Goal: Task Accomplishment & Management: Manage account settings

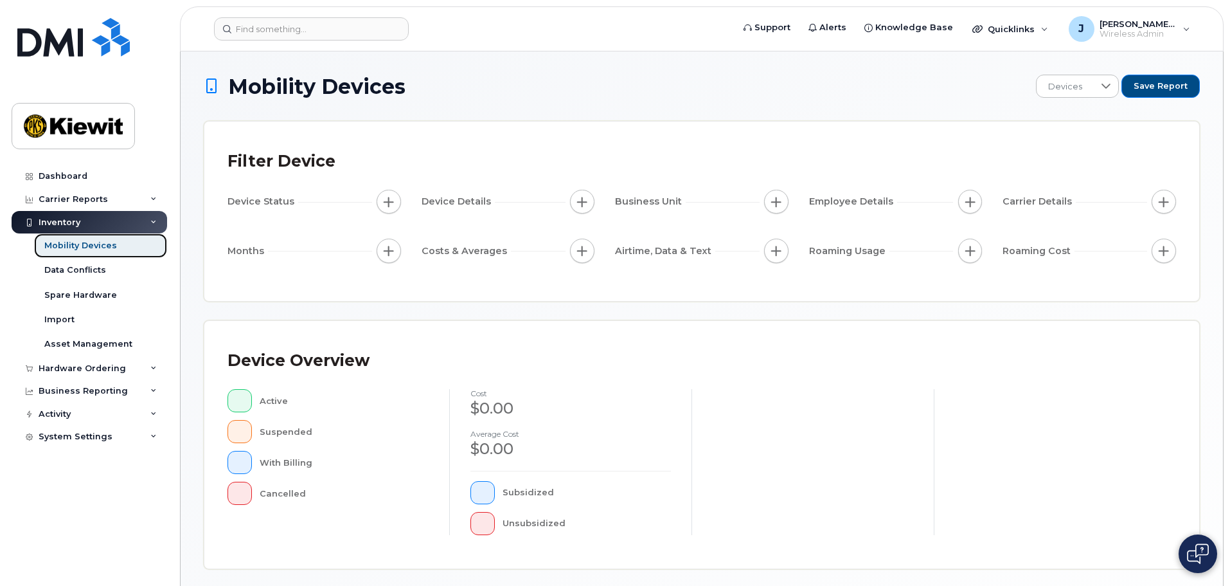
click at [78, 252] on link "Mobility Devices" at bounding box center [100, 245] width 133 height 24
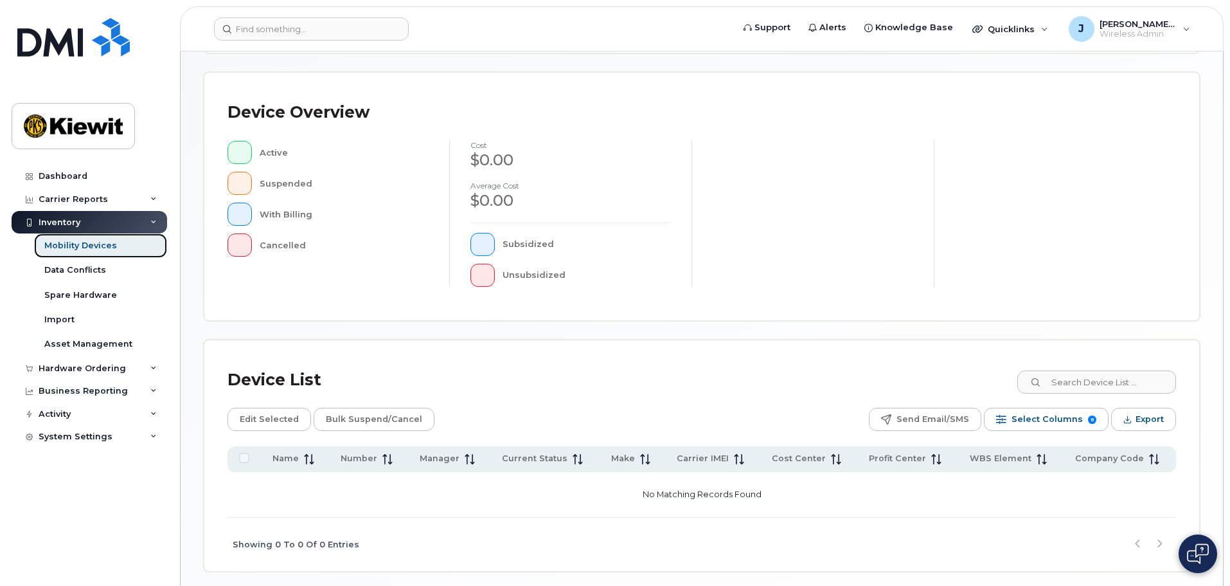
scroll to position [298, 0]
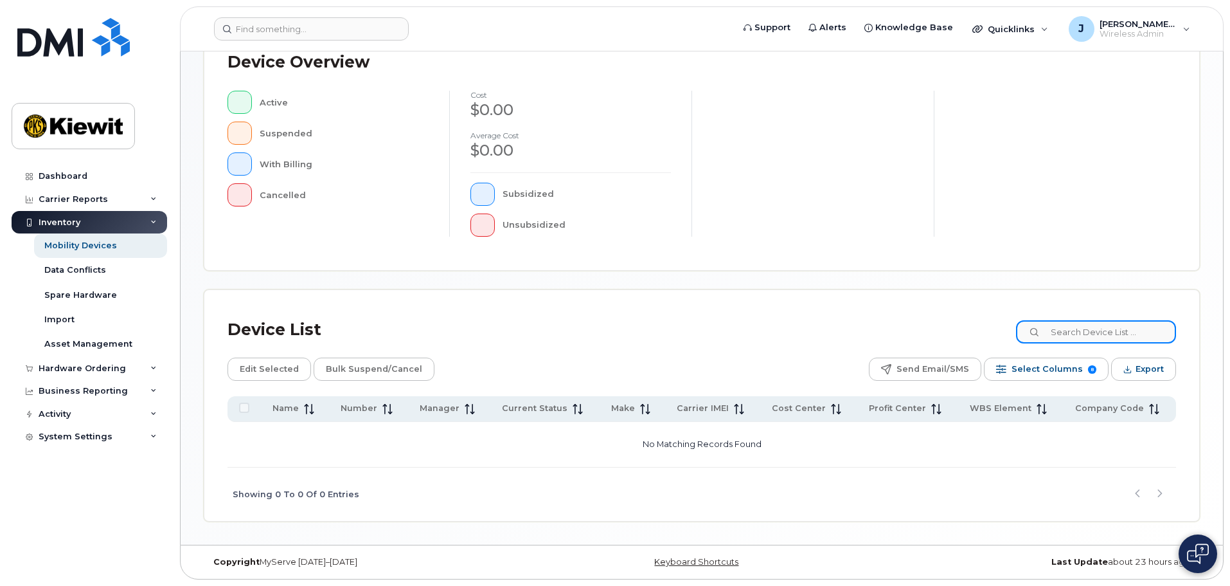
click at [1081, 327] on input at bounding box center [1096, 331] width 160 height 23
type input "105441"
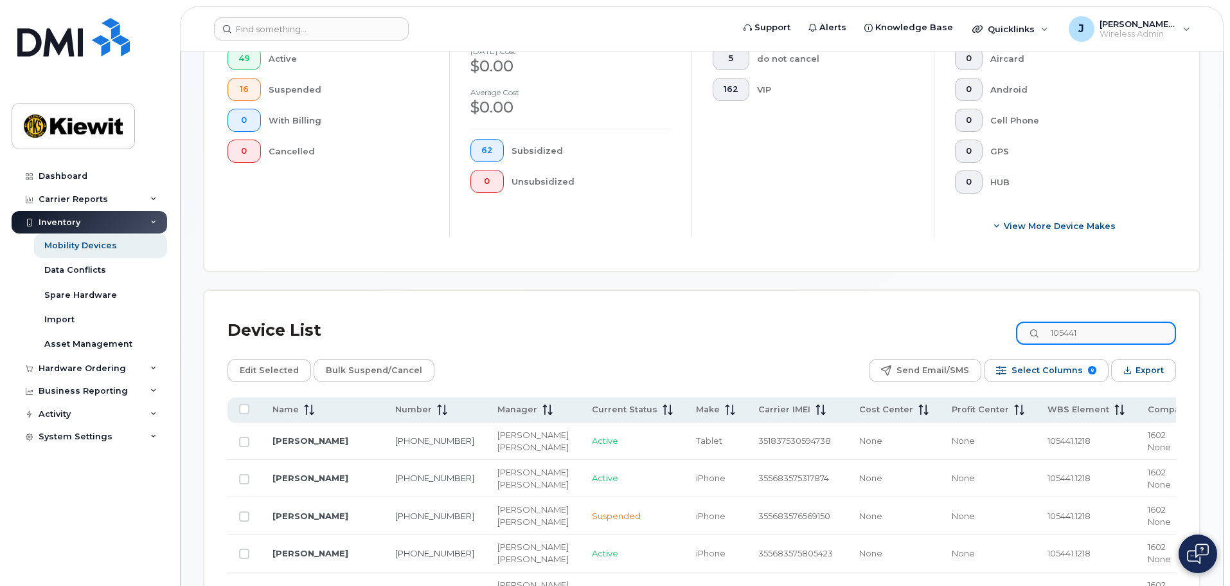
scroll to position [491, 0]
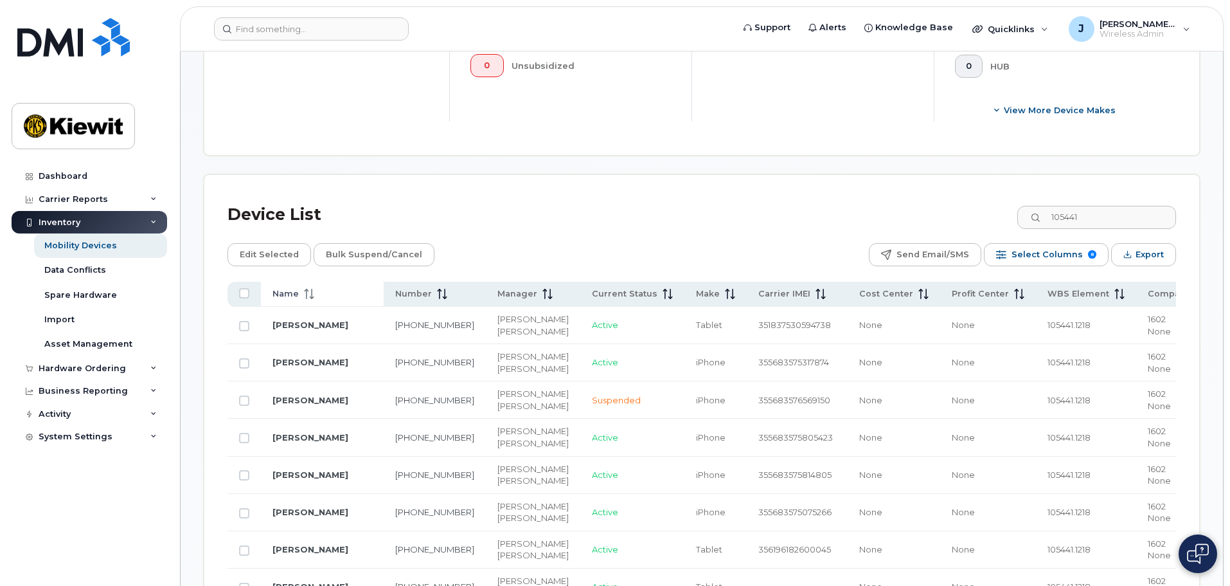
click at [301, 288] on span at bounding box center [306, 294] width 15 height 12
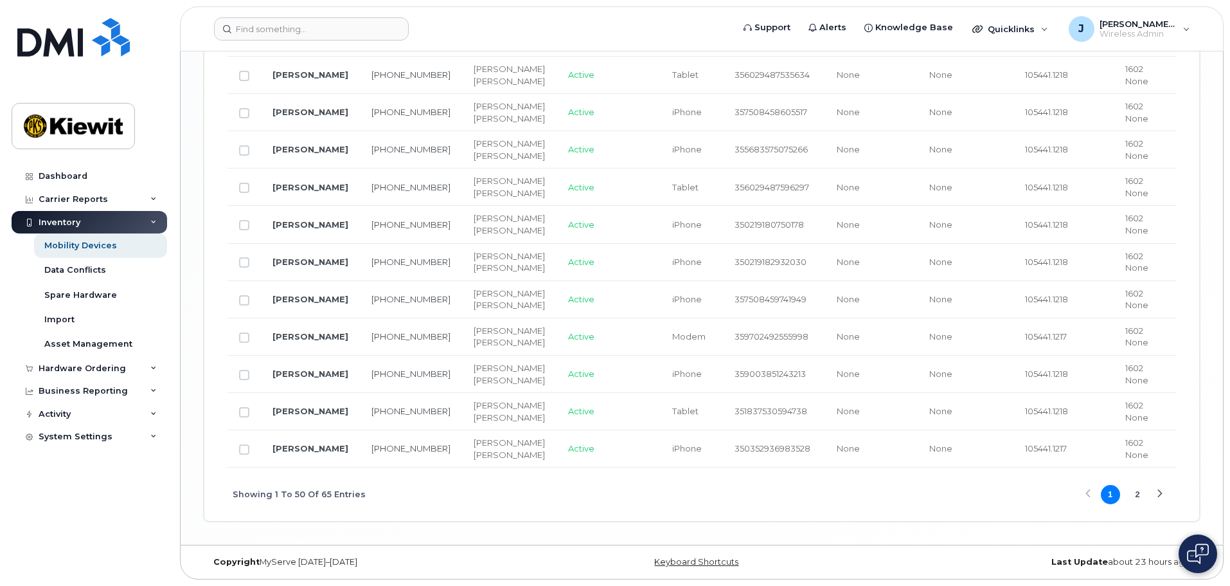
scroll to position [2227, 0]
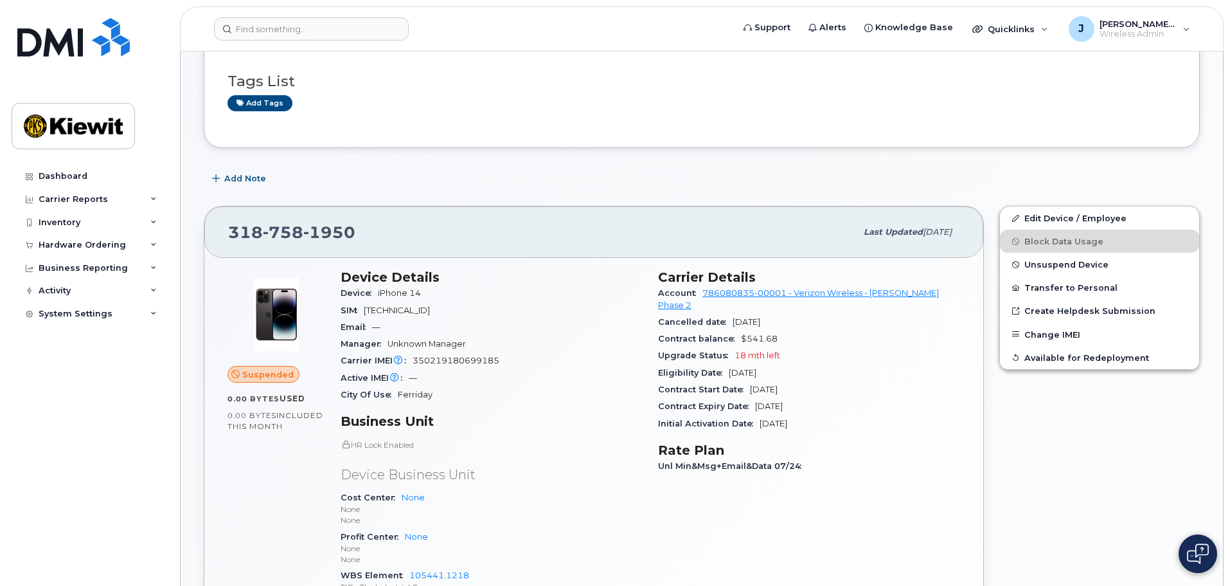
scroll to position [193, 0]
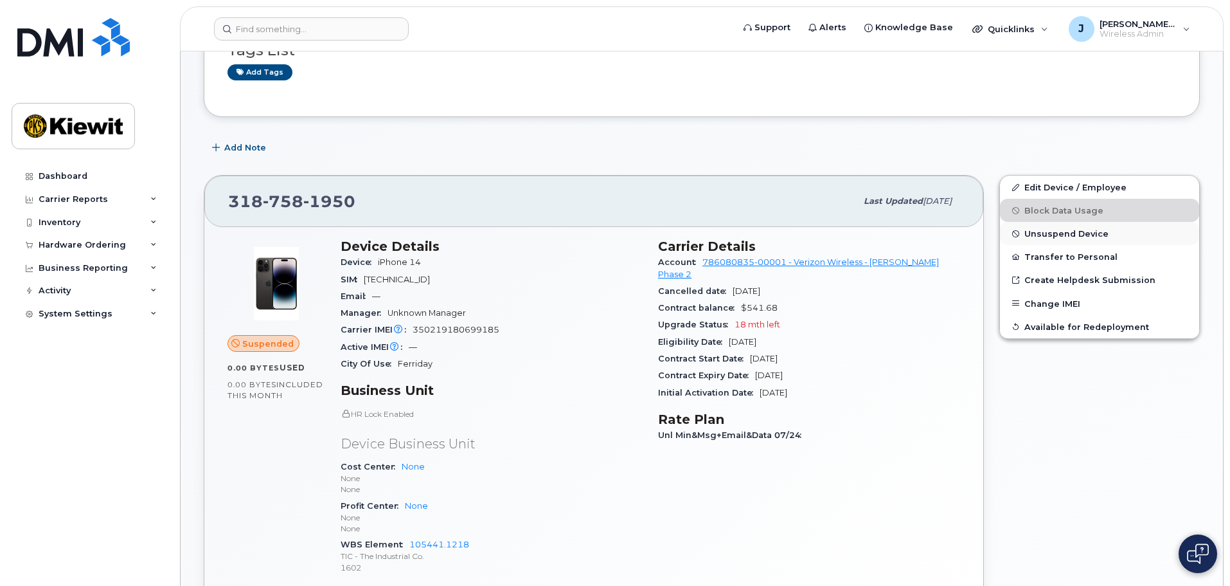
click at [1061, 235] on span "Unsuspend Device" at bounding box center [1067, 234] width 84 height 10
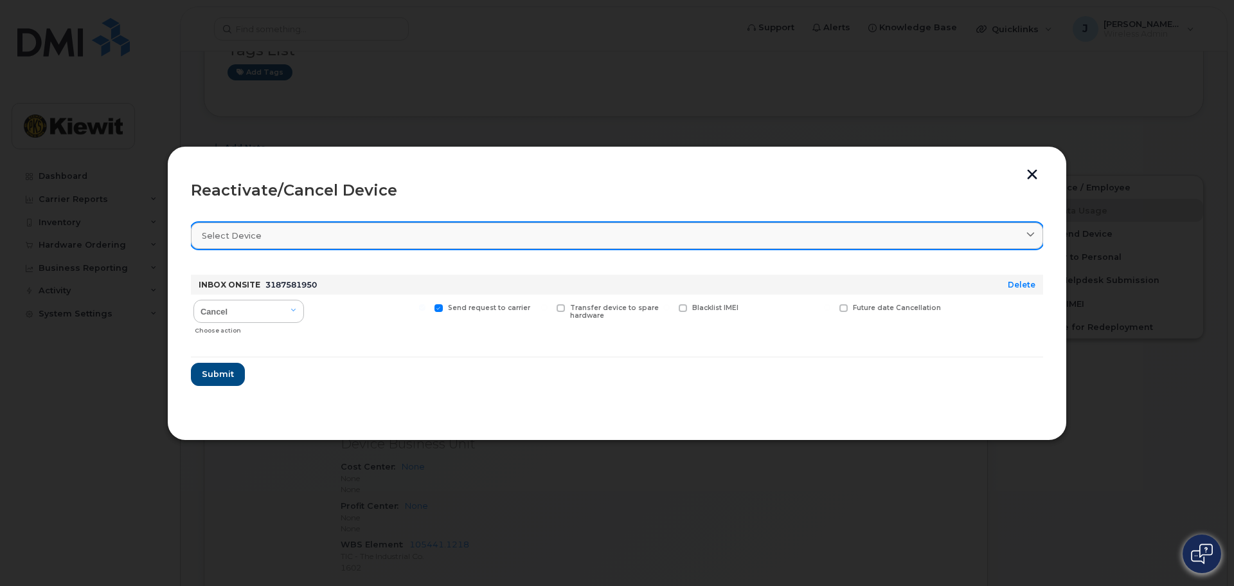
click at [271, 238] on div "Select device" at bounding box center [617, 235] width 831 height 12
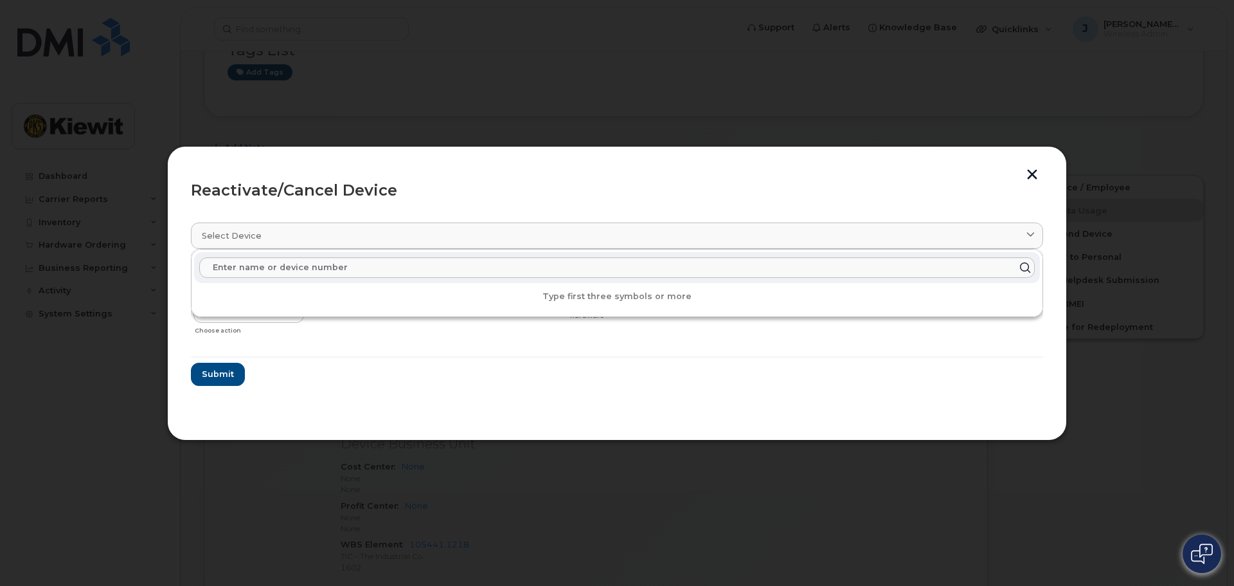
click at [481, 193] on div "Reactivate/Cancel Device" at bounding box center [617, 190] width 852 height 15
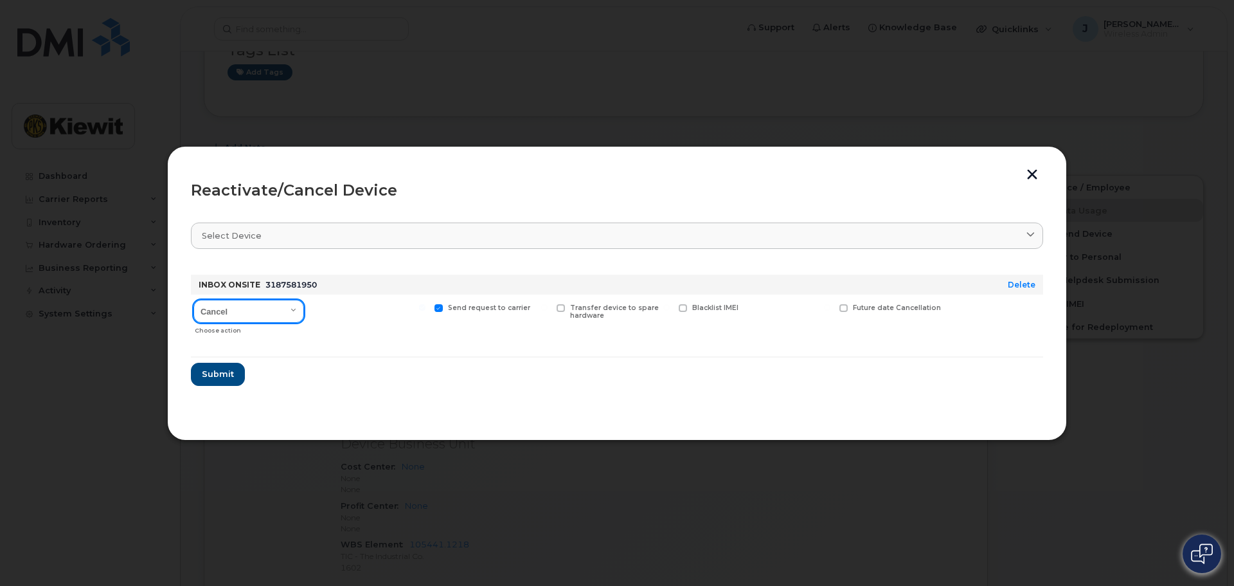
click at [273, 312] on select "Cancel Reactivate" at bounding box center [248, 311] width 111 height 23
select select "[object Object]"
click at [193, 300] on select "Cancel Reactivate" at bounding box center [248, 311] width 111 height 23
click at [505, 346] on form "INBOX ONSITE 3187581950 Delete Cancel Reactivate Choose action Available for ne…" at bounding box center [617, 324] width 852 height 121
click at [220, 375] on span "Submit" at bounding box center [217, 374] width 32 height 12
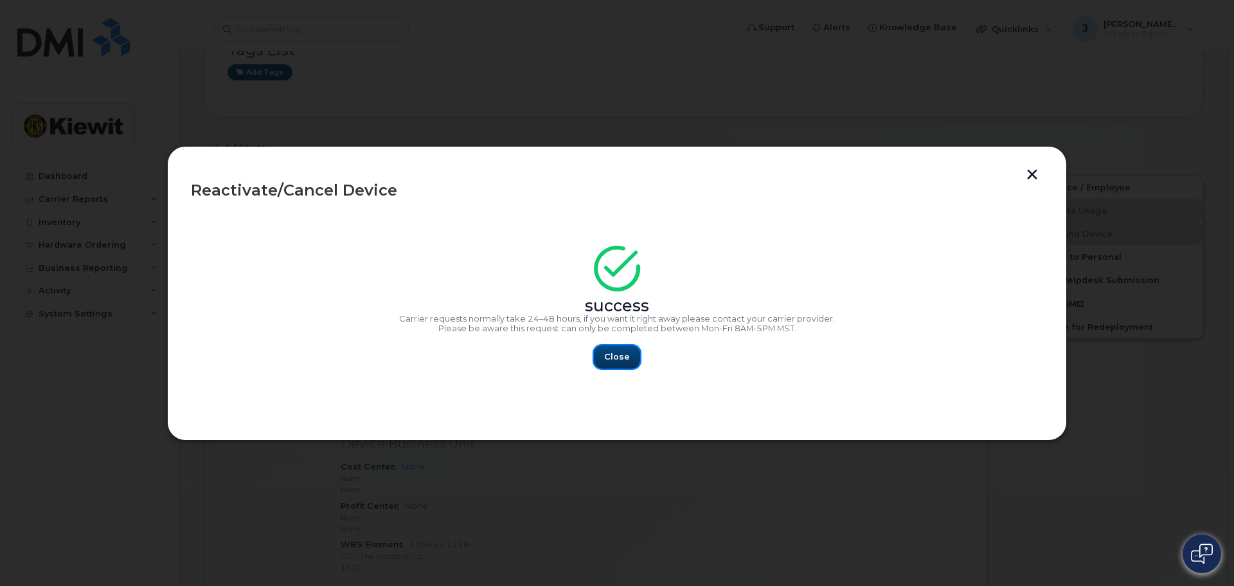
click at [631, 355] on button "Close" at bounding box center [617, 356] width 46 height 23
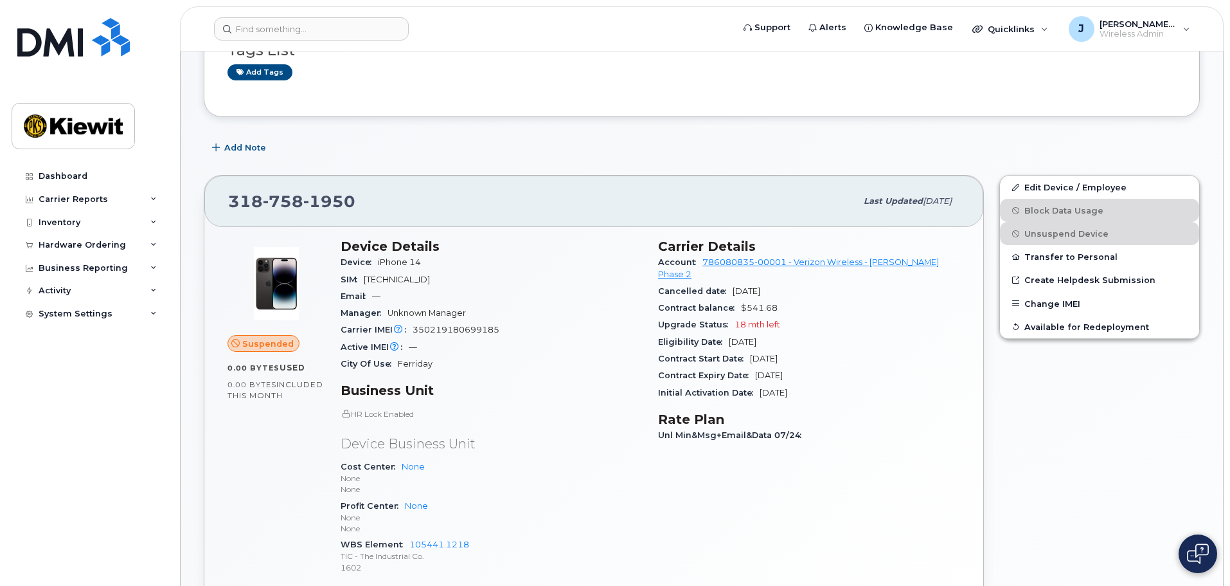
click at [467, 319] on div "Manager Unknown Manager" at bounding box center [492, 313] width 302 height 17
drag, startPoint x: 1104, startPoint y: 186, endPoint x: 1002, endPoint y: 213, distance: 106.3
click at [1104, 186] on link "Edit Device / Employee" at bounding box center [1099, 186] width 199 height 23
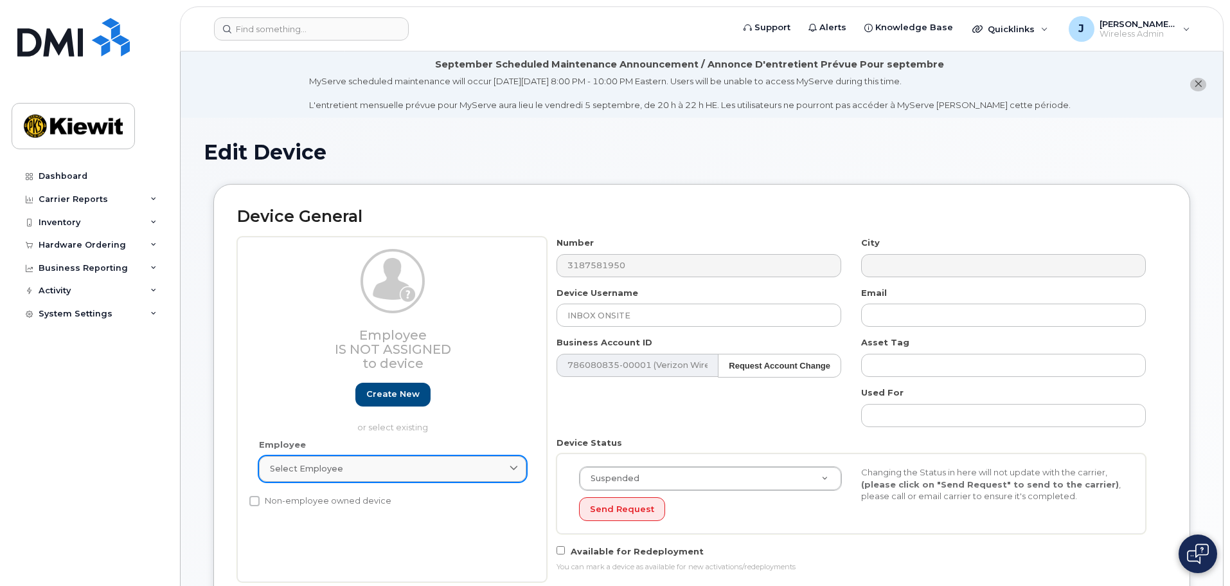
click at [373, 481] on link "Select employee" at bounding box center [392, 469] width 267 height 26
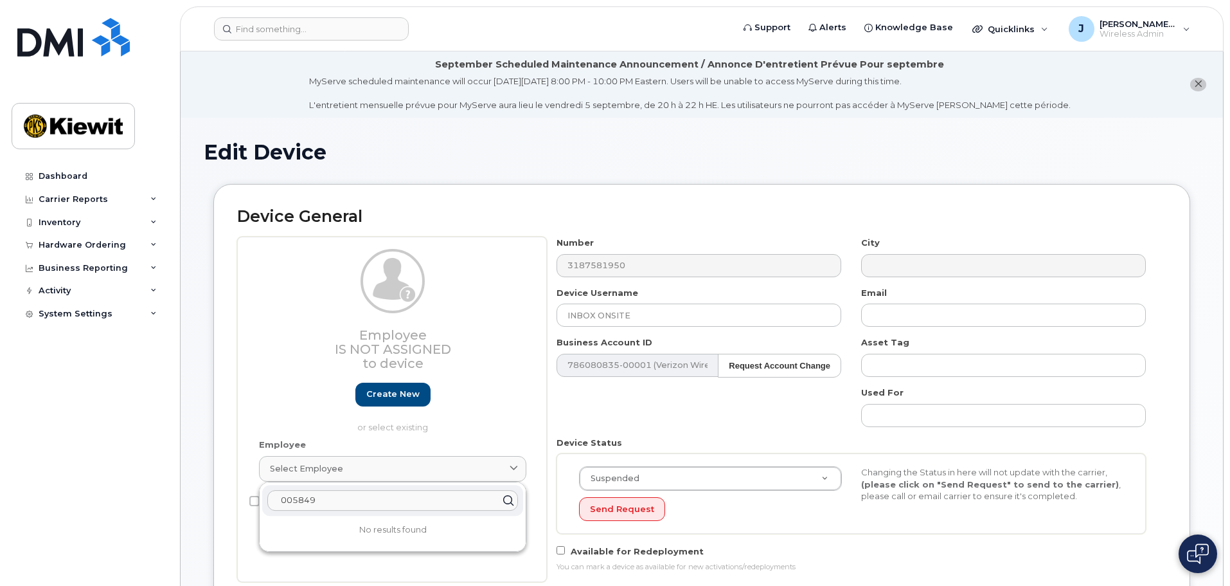
click at [341, 498] on input "005849" at bounding box center [392, 500] width 251 height 21
click at [293, 499] on input "00584709" at bounding box center [392, 500] width 251 height 21
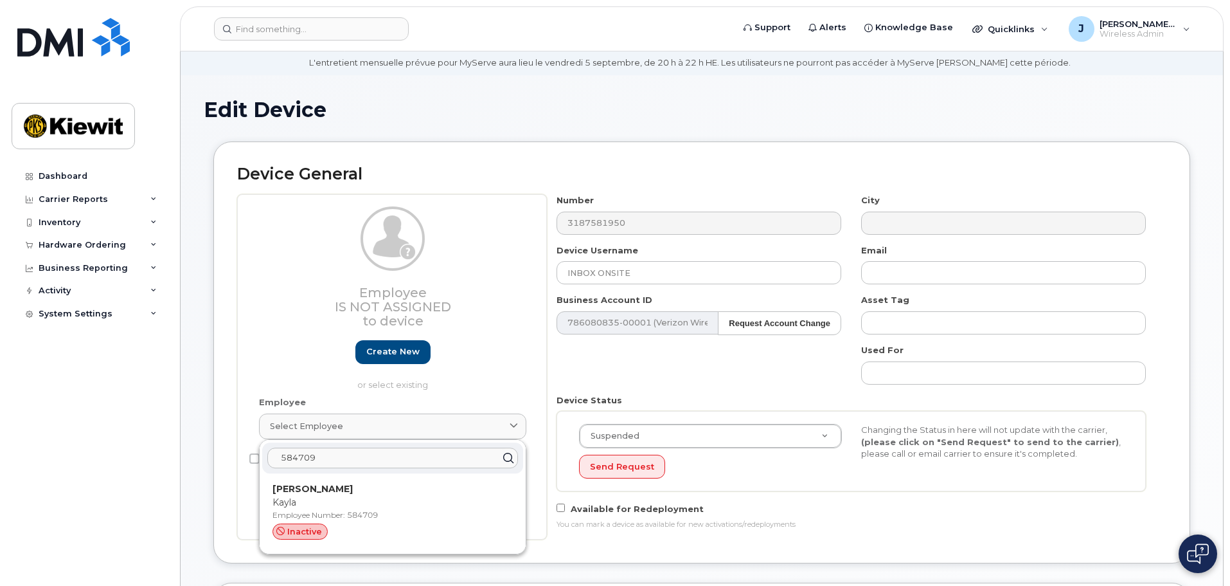
scroll to position [64, 0]
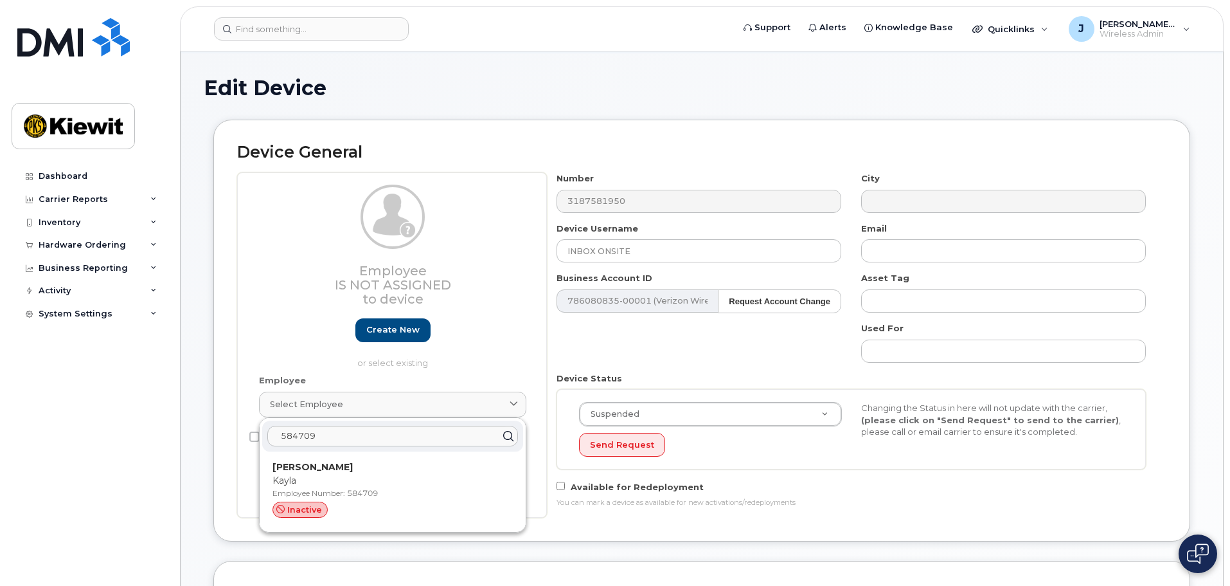
type input "584709"
click at [375, 487] on div "Kayla Gaudet Kayla Employee Number: 584709 inactive" at bounding box center [393, 491] width 240 height 63
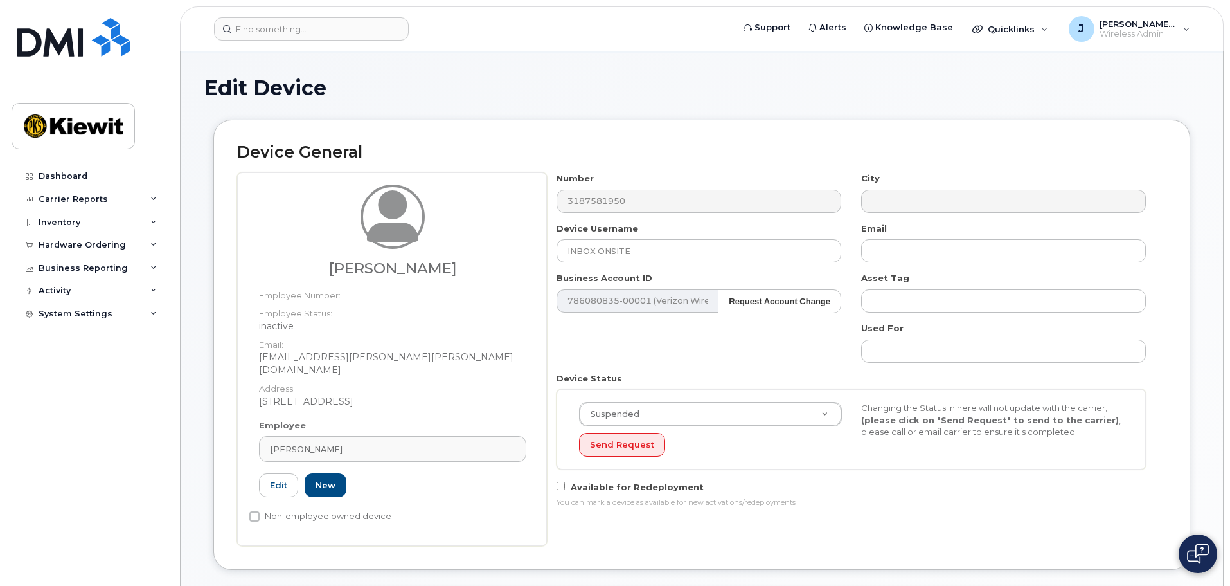
type input "584709"
type input "[PERSON_NAME]"
type input "[EMAIL_ADDRESS][PERSON_NAME][PERSON_NAME][DOMAIN_NAME]"
click at [595, 348] on div "Number 3187581950 City Device Username Kayla Gaudet Email kayla.gaudet@kiewit.c…" at bounding box center [851, 344] width 609 height 345
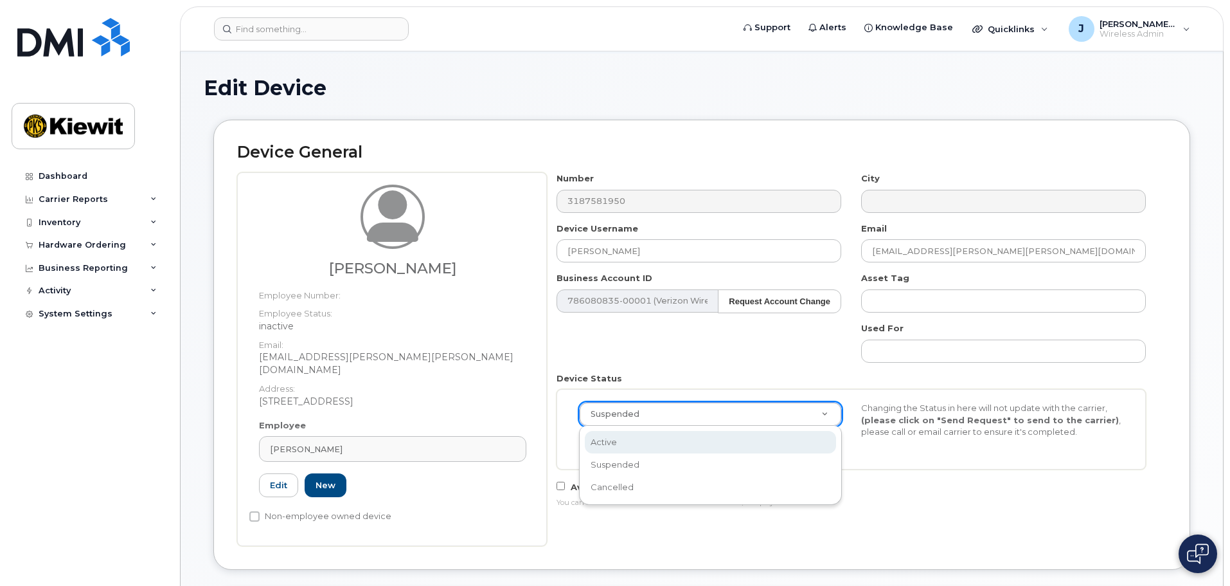
scroll to position [0, 4]
select select "active"
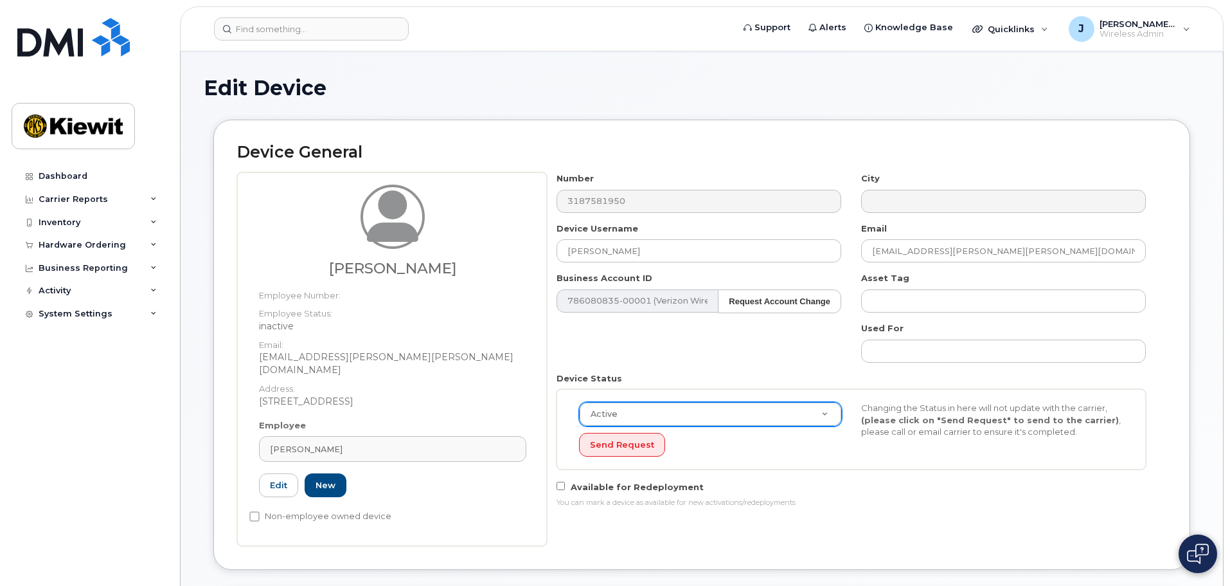
click at [676, 378] on div "Device Status Active Active Suspended Cancelled Send Request Changing the Statu…" at bounding box center [851, 420] width 609 height 97
click at [608, 447] on button "Send Request" at bounding box center [622, 445] width 86 height 24
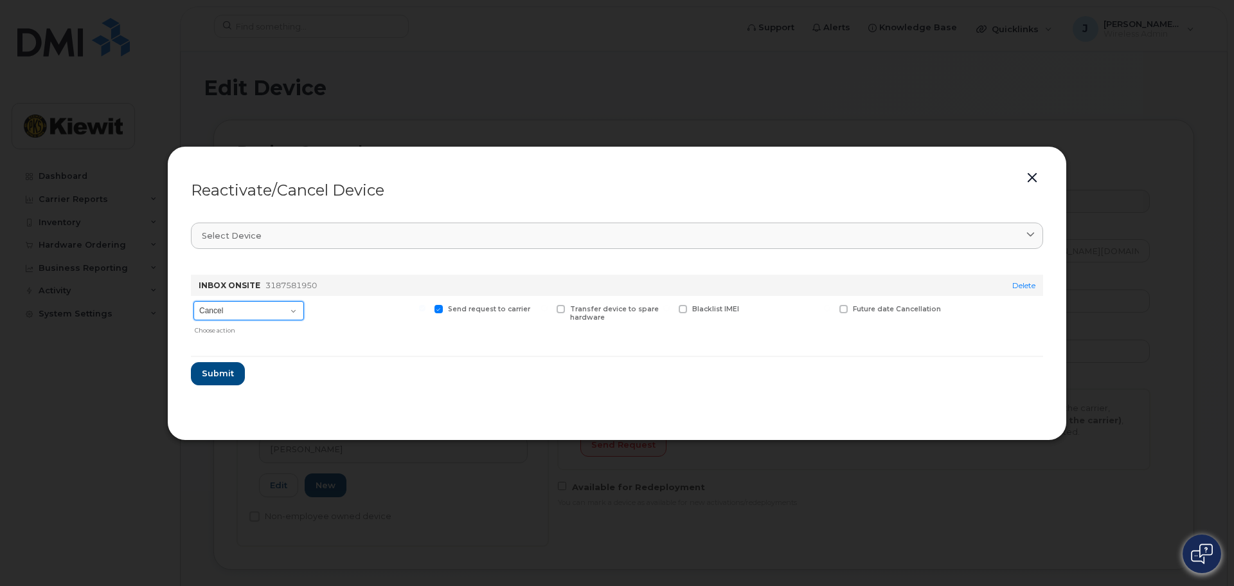
click at [267, 301] on select "Cancel Reactivate" at bounding box center [248, 310] width 111 height 19
select select "[object Object]"
click at [193, 301] on select "Cancel Reactivate" at bounding box center [248, 310] width 111 height 19
click at [234, 375] on button "Submit" at bounding box center [217, 373] width 53 height 23
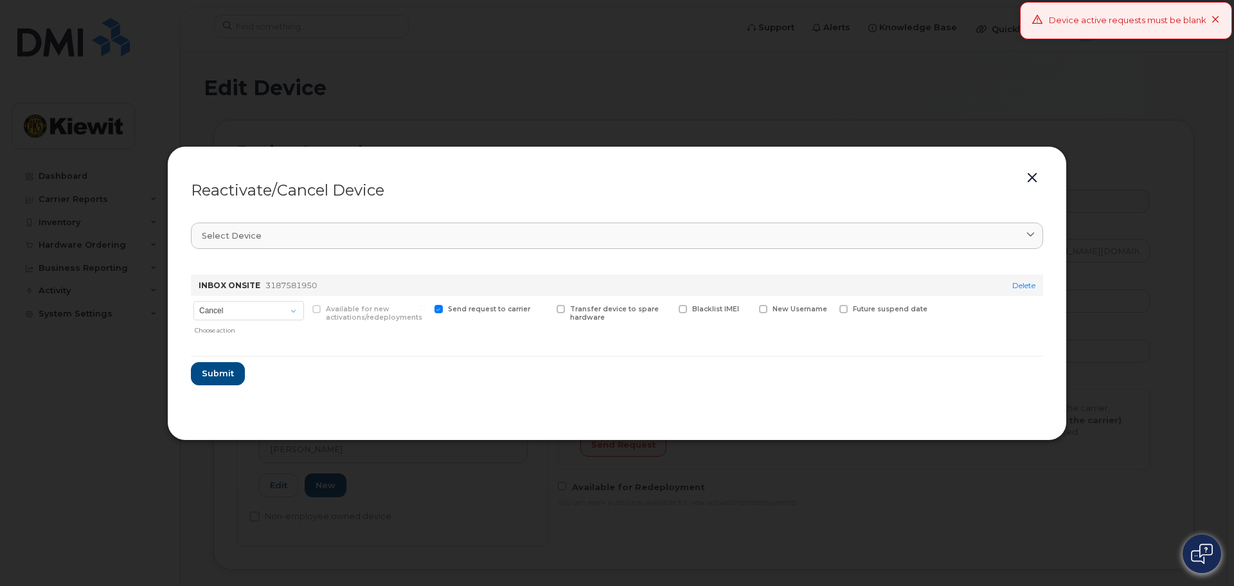
click at [1047, 165] on div "Reactivate/Cancel Device Select device Type first three symbols or more INBOX O…" at bounding box center [617, 293] width 900 height 294
click at [1031, 183] on button "button" at bounding box center [1032, 178] width 19 height 18
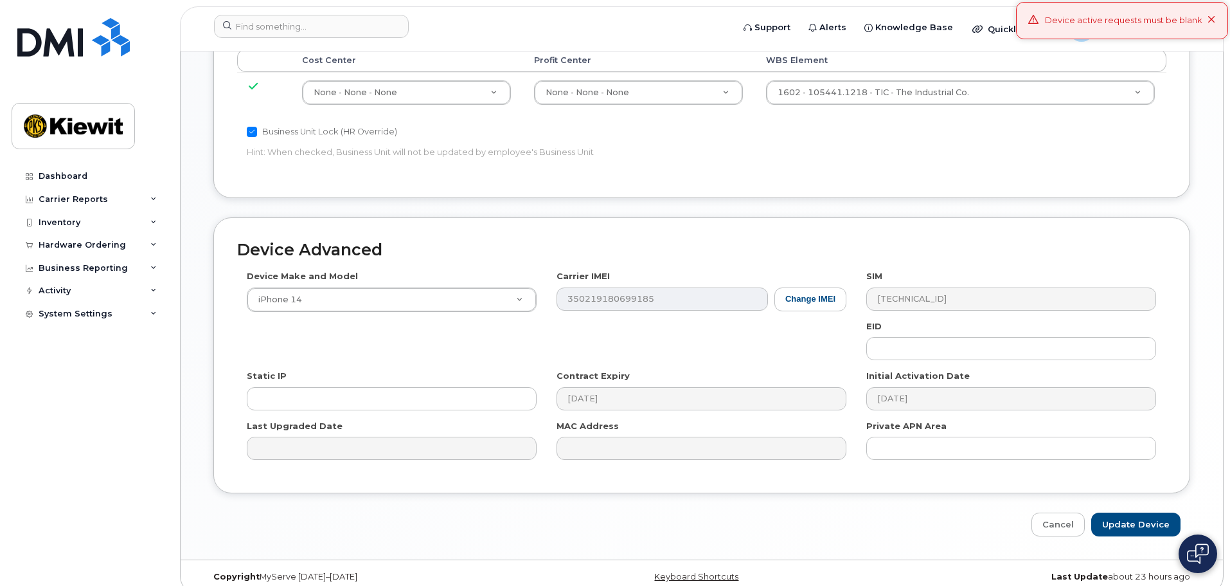
scroll to position [773, 0]
click at [1109, 510] on input "Update Device" at bounding box center [1136, 522] width 89 height 24
type input "Saving..."
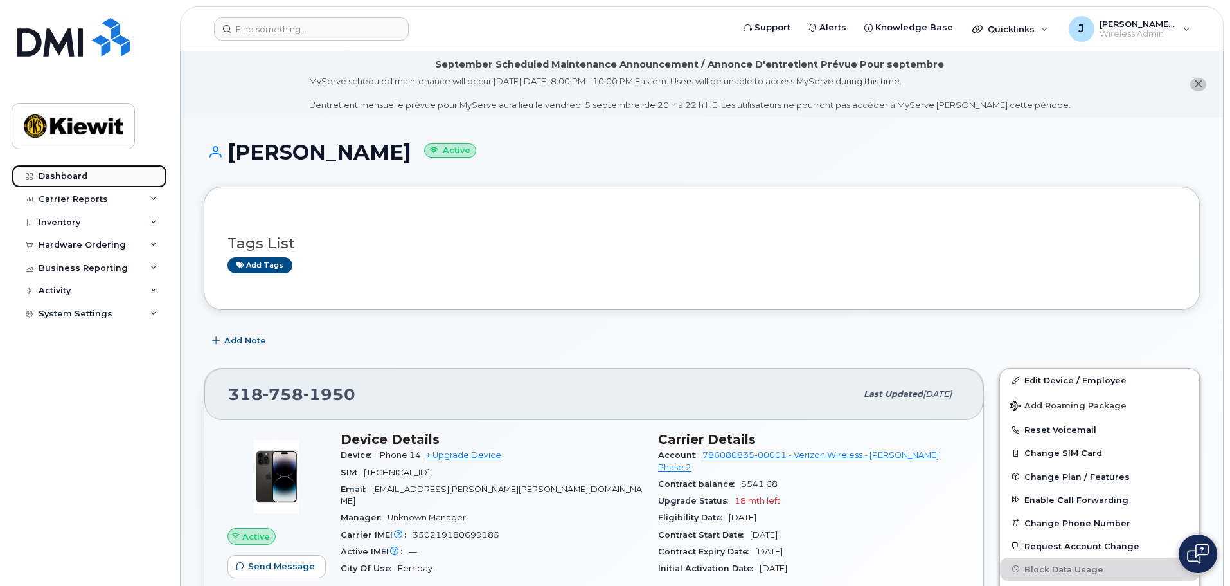
click at [48, 169] on link "Dashboard" at bounding box center [90, 176] width 156 height 23
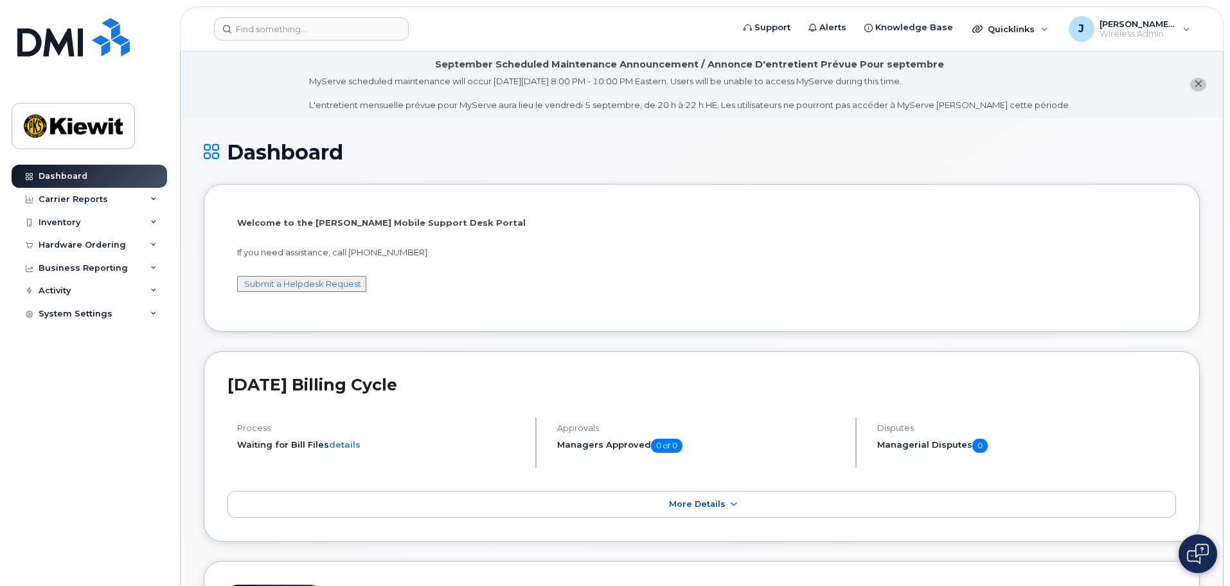
drag, startPoint x: 445, startPoint y: 120, endPoint x: 438, endPoint y: 124, distance: 8.6
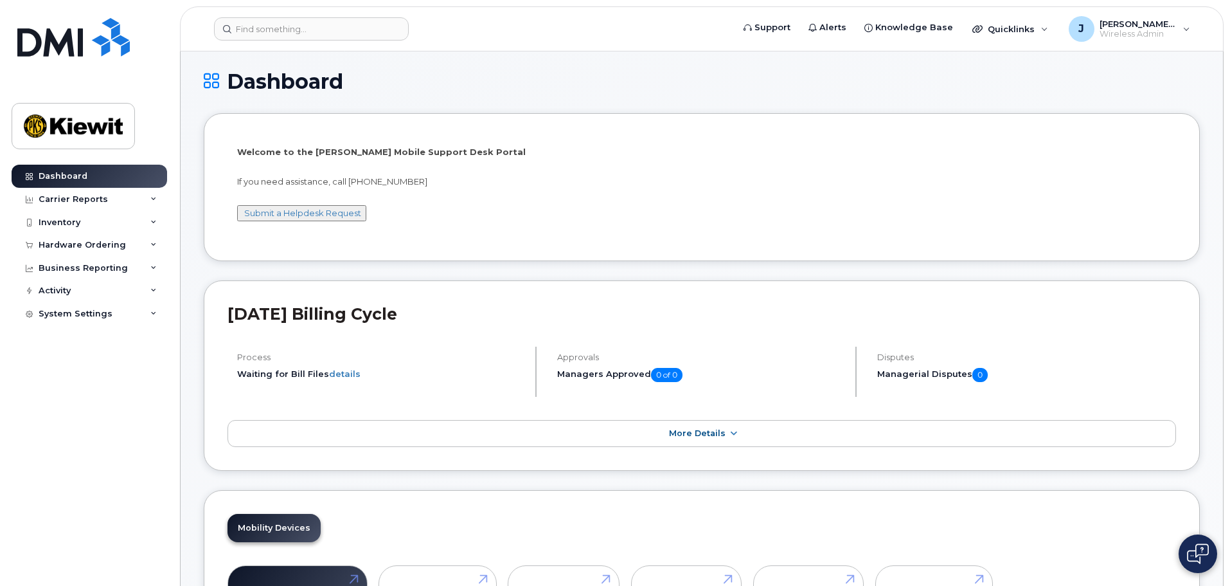
scroll to position [193, 0]
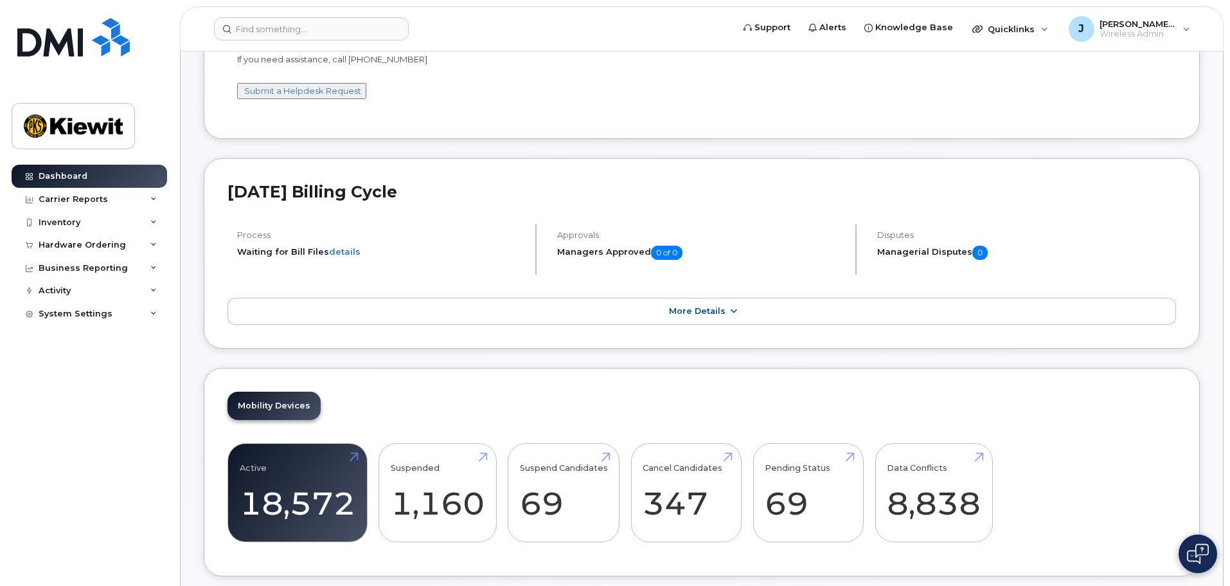
click at [710, 307] on span "More Details" at bounding box center [697, 311] width 57 height 10
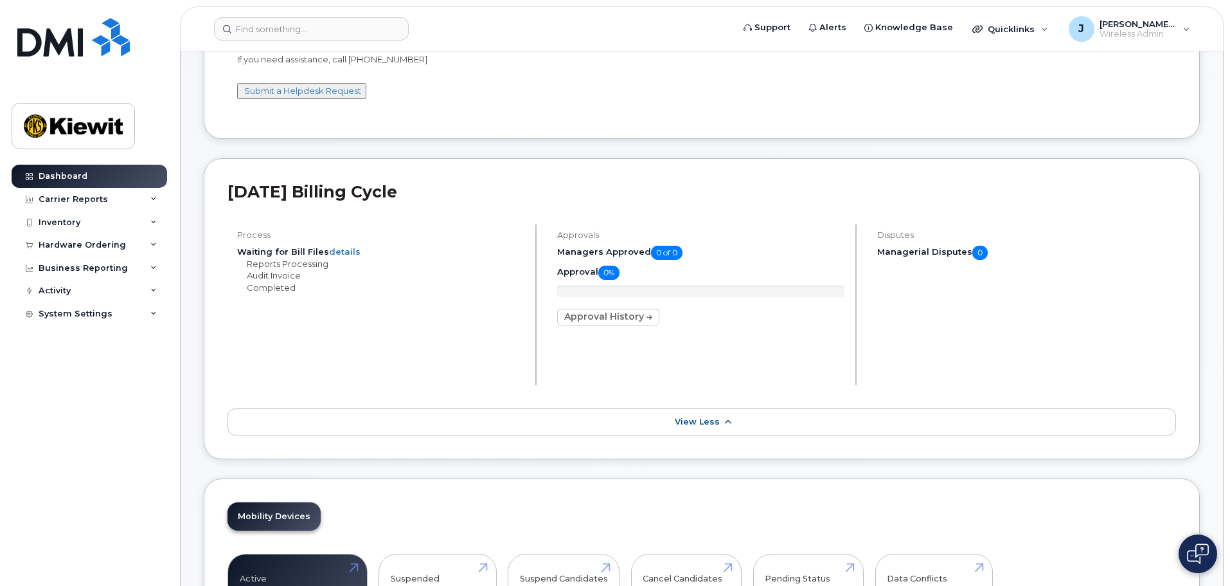
click at [678, 415] on link "View Less" at bounding box center [702, 421] width 949 height 27
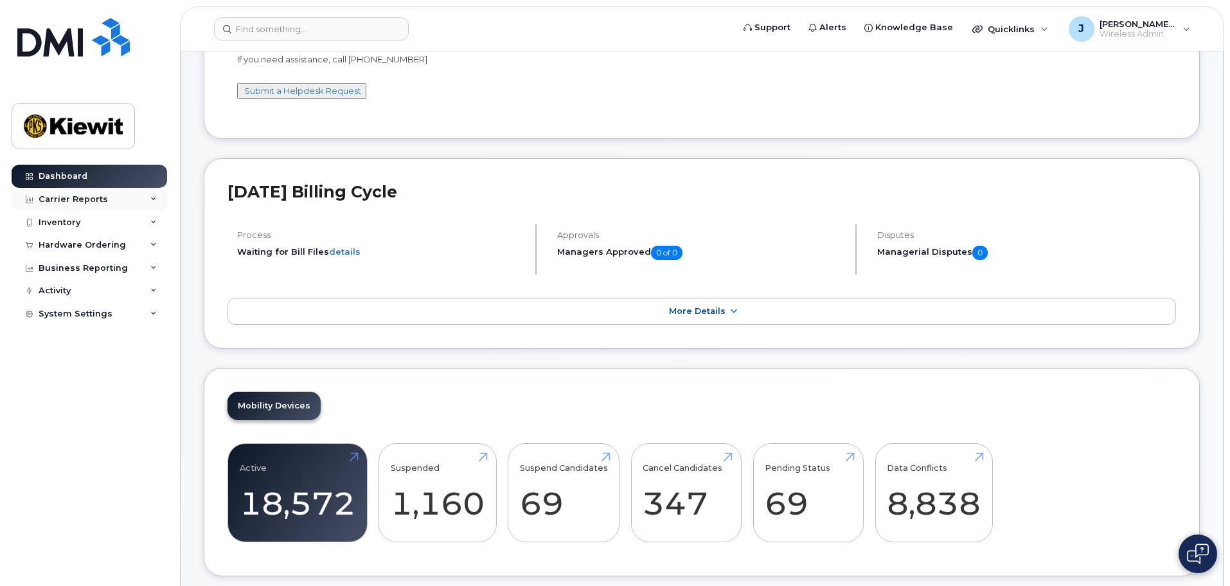
click at [96, 201] on div "Carrier Reports" at bounding box center [73, 199] width 69 height 10
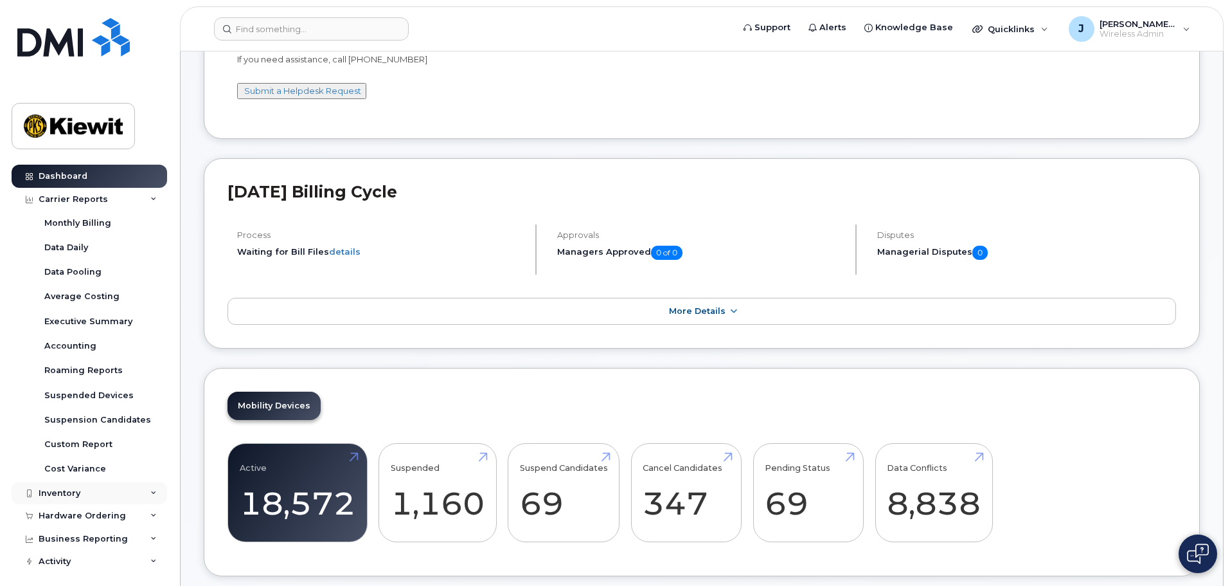
click at [74, 489] on div "Inventory" at bounding box center [60, 493] width 42 height 10
click at [94, 514] on div "Mobility Devices" at bounding box center [80, 516] width 73 height 12
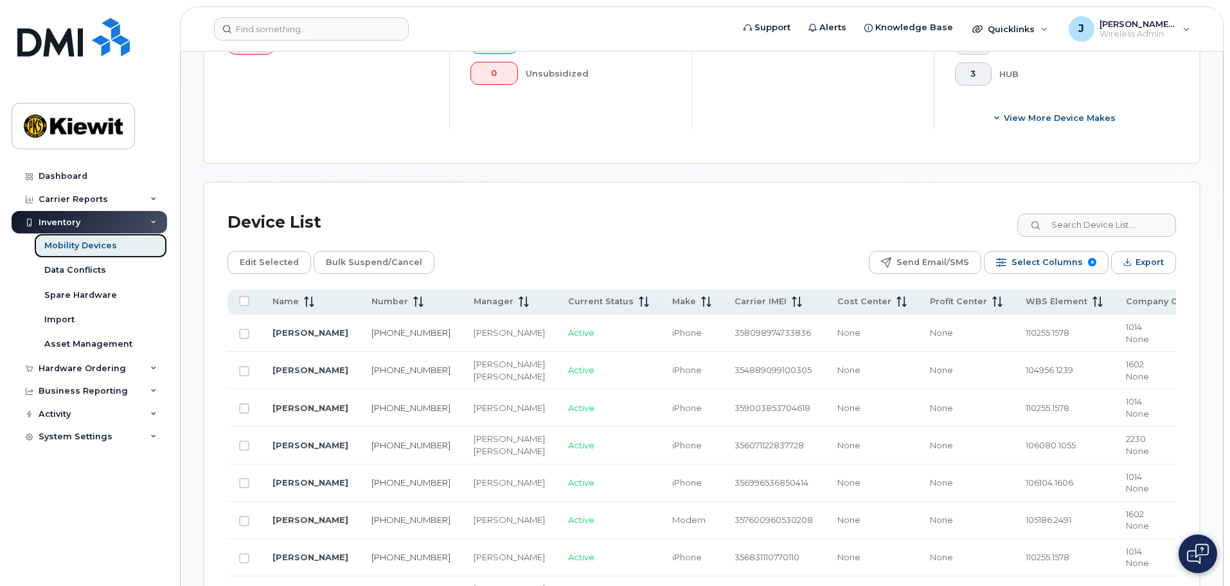
scroll to position [514, 0]
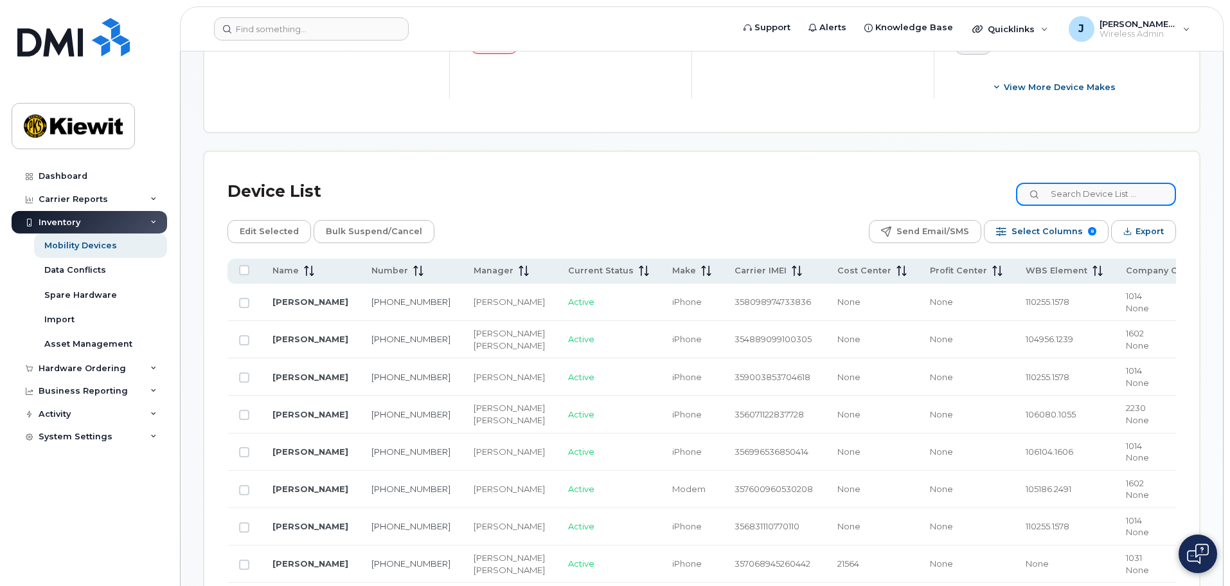
click at [1097, 183] on input at bounding box center [1096, 194] width 160 height 23
type input "105441"
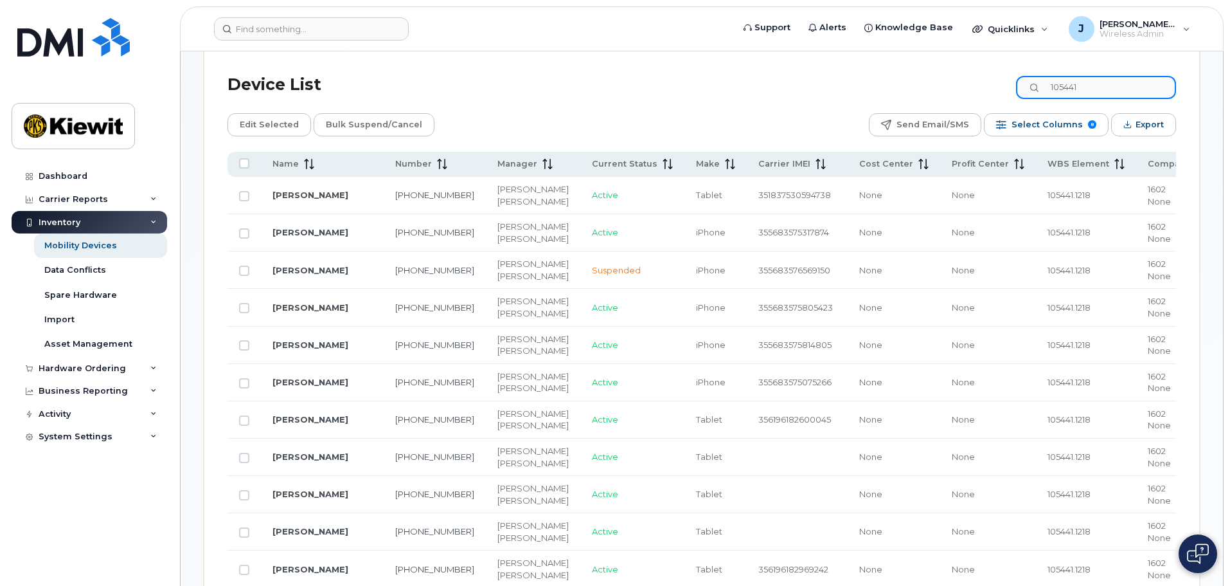
scroll to position [450, 0]
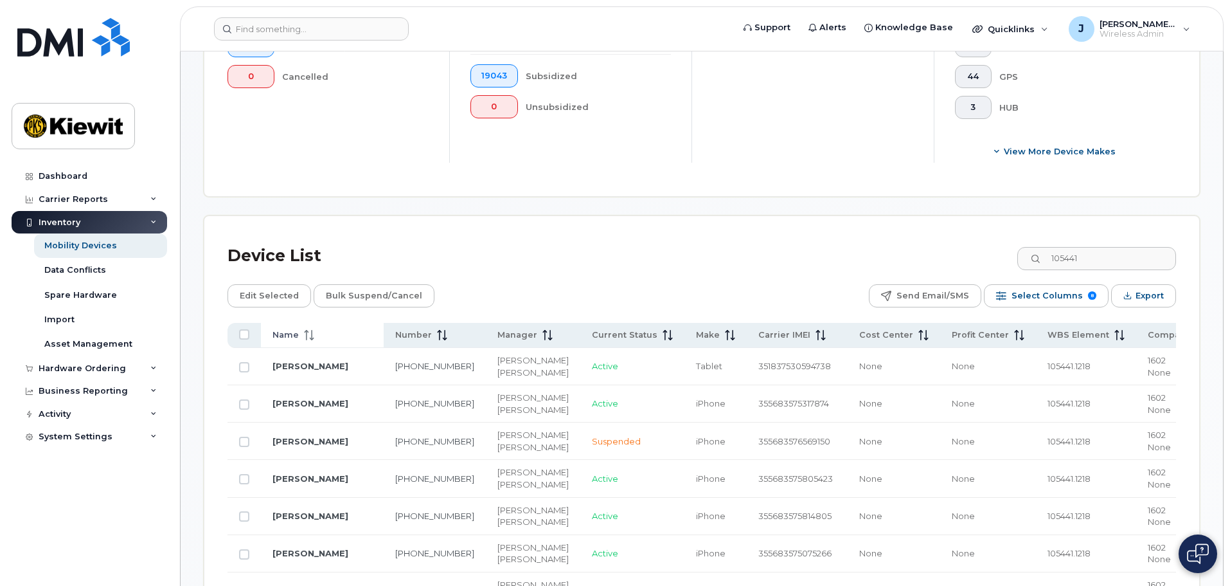
click at [284, 331] on th "Name" at bounding box center [322, 335] width 123 height 25
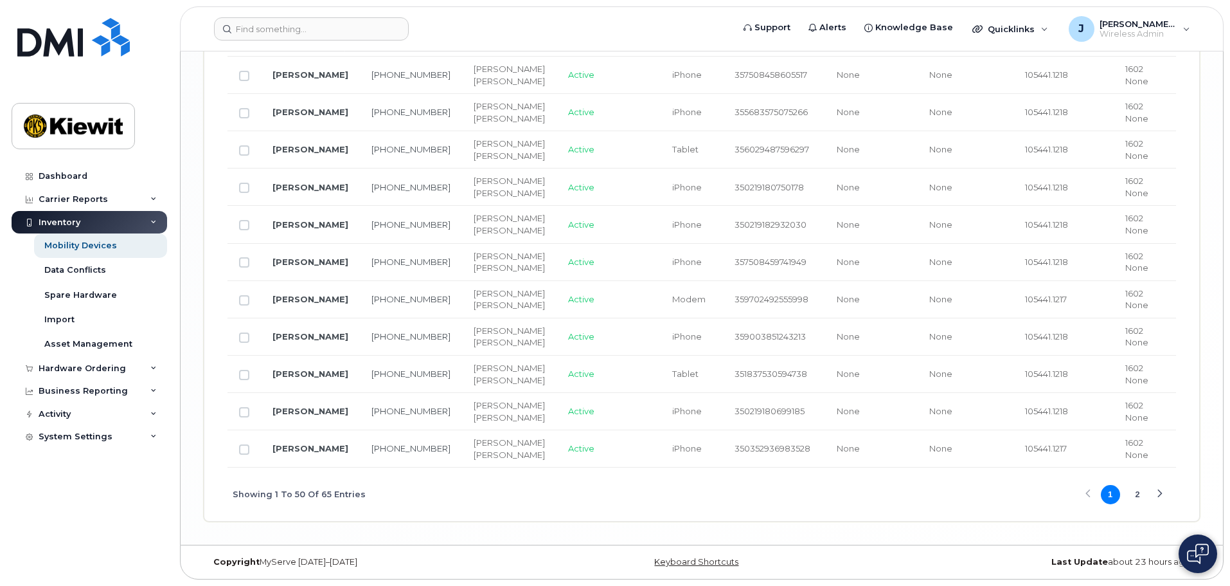
scroll to position [3381, 0]
click at [304, 406] on link "Kayla Gaudet" at bounding box center [311, 411] width 76 height 10
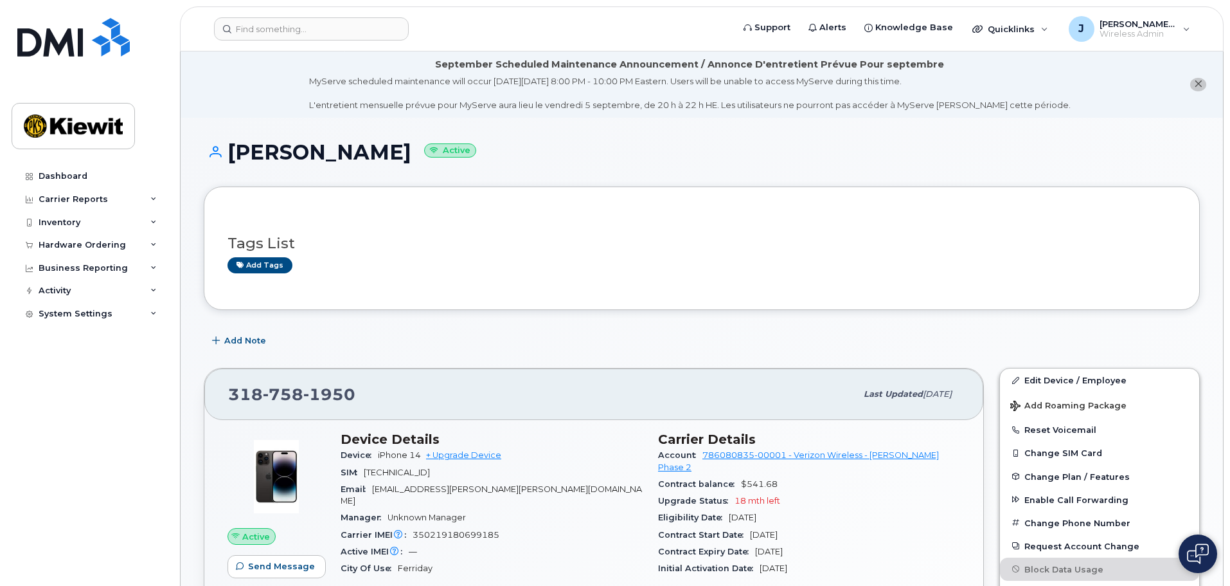
click at [427, 201] on div "Tags List Add tags" at bounding box center [702, 247] width 996 height 123
click at [362, 276] on div "Tags List Add tags" at bounding box center [702, 248] width 949 height 76
click at [58, 175] on div "Dashboard" at bounding box center [63, 176] width 49 height 10
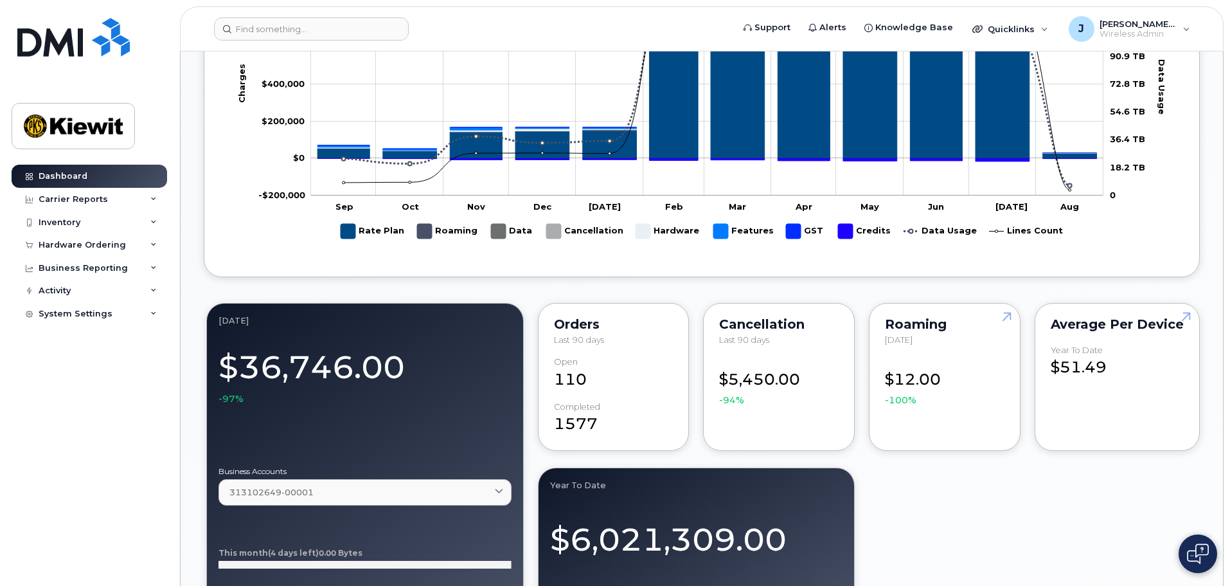
scroll to position [900, 0]
